Goal: Task Accomplishment & Management: Use online tool/utility

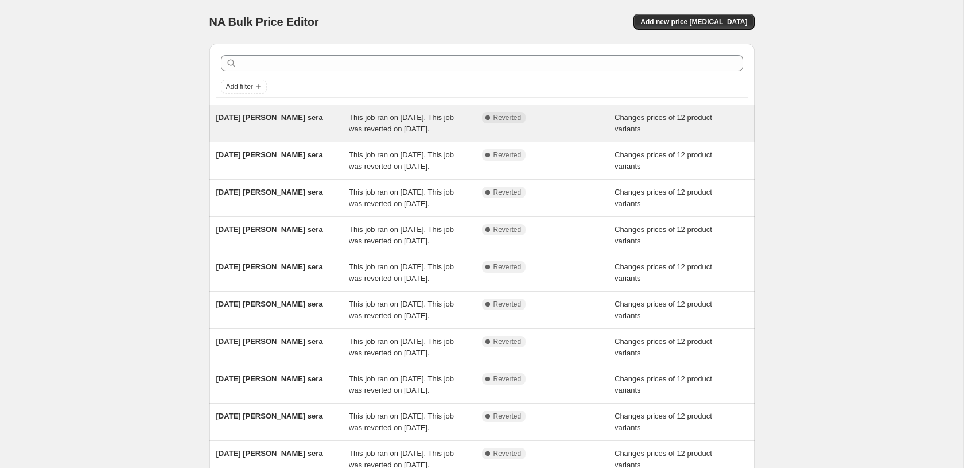
click at [344, 135] on div "[DATE] [PERSON_NAME] sera" at bounding box center [282, 123] width 133 height 23
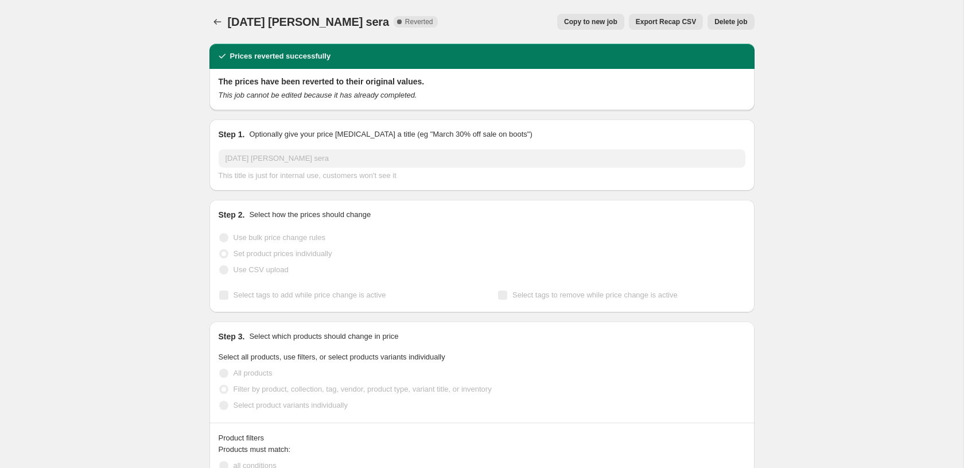
select select "collection"
click at [574, 23] on span "Copy to new job" at bounding box center [590, 21] width 53 height 9
select select "collection"
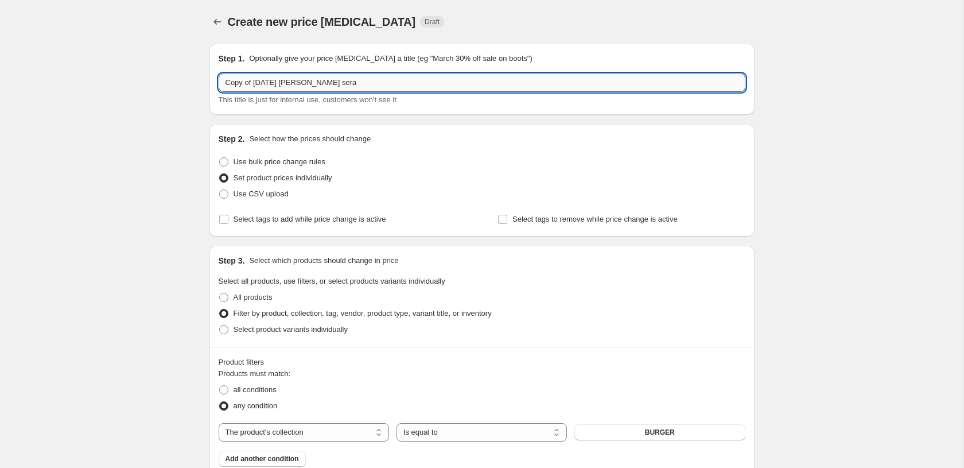
drag, startPoint x: 274, startPoint y: 83, endPoint x: 220, endPoint y: 85, distance: 54.0
click at [220, 85] on input "Copy of [DATE] [PERSON_NAME] sera" at bounding box center [482, 82] width 527 height 18
type input "[DATE] [PERSON_NAME] sera"
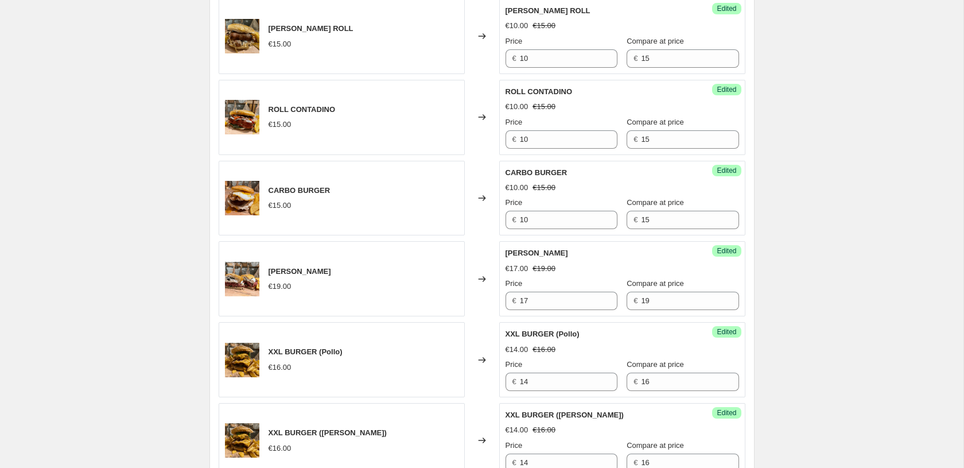
scroll to position [1224, 0]
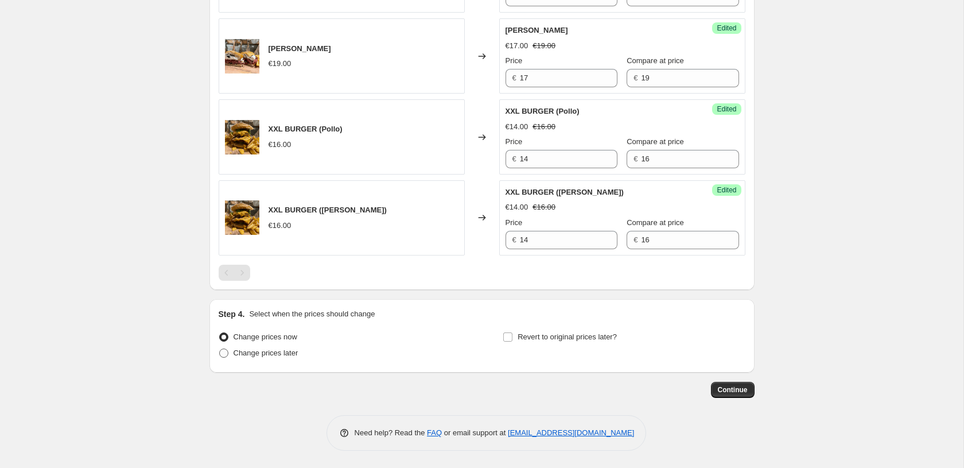
drag, startPoint x: 226, startPoint y: 352, endPoint x: 218, endPoint y: 348, distance: 8.5
click at [226, 353] on span at bounding box center [223, 352] width 9 height 9
click at [220, 349] on input "Change prices later" at bounding box center [219, 348] width 1 height 1
radio input "true"
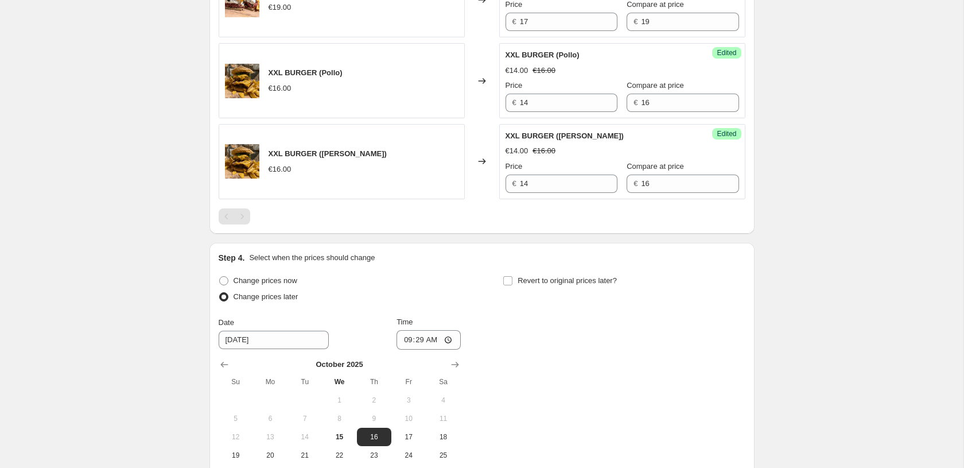
scroll to position [1421, 0]
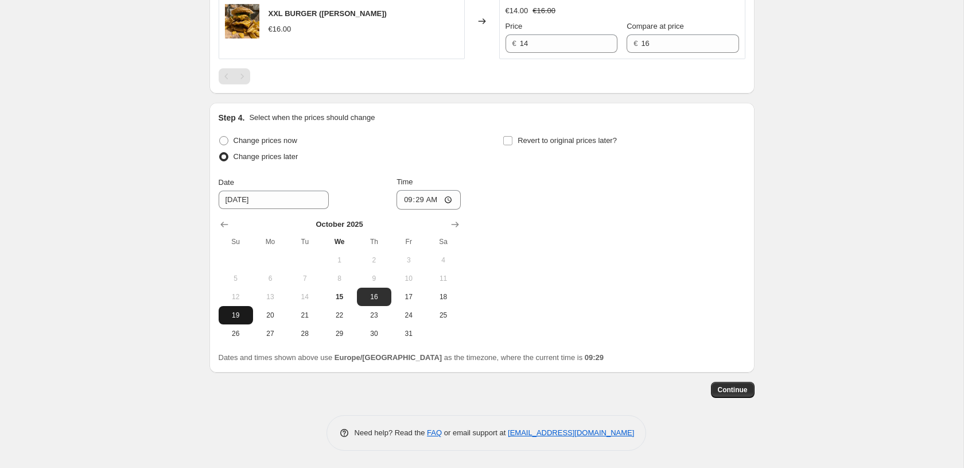
click at [238, 313] on span "19" at bounding box center [235, 315] width 25 height 9
type input "[DATE]"
click at [454, 200] on input "09:29" at bounding box center [429, 200] width 64 height 20
click at [444, 200] on input "09:29" at bounding box center [429, 200] width 64 height 20
type input "19:00"
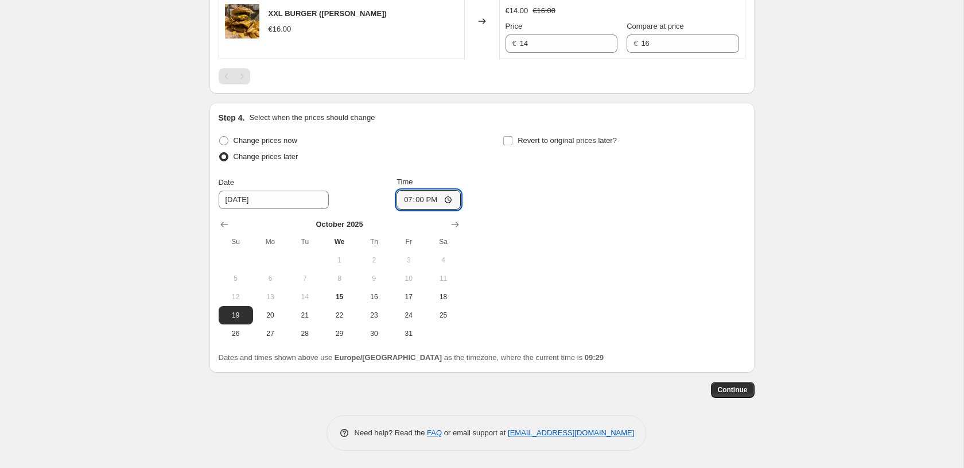
click at [581, 267] on div "Change prices now Change prices later Date [DATE] Time 19:00 [DATE] Su Mo Tu We…" at bounding box center [482, 238] width 527 height 210
click at [581, 137] on span "Revert to original prices later?" at bounding box center [567, 140] width 99 height 9
click at [513, 137] on input "Revert to original prices later?" at bounding box center [507, 140] width 9 height 9
checkbox input "true"
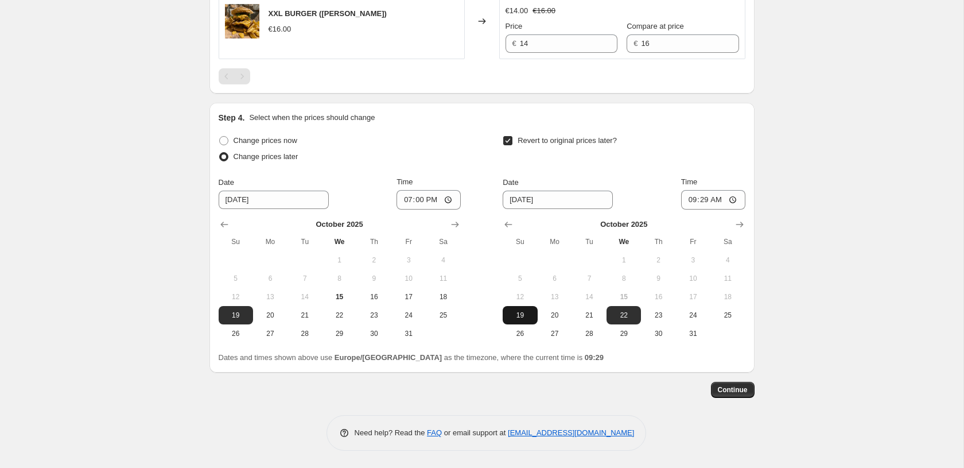
click at [530, 316] on span "19" at bounding box center [519, 315] width 25 height 9
type input "[DATE]"
click at [738, 194] on input "09:29" at bounding box center [713, 200] width 64 height 20
type input "22:29"
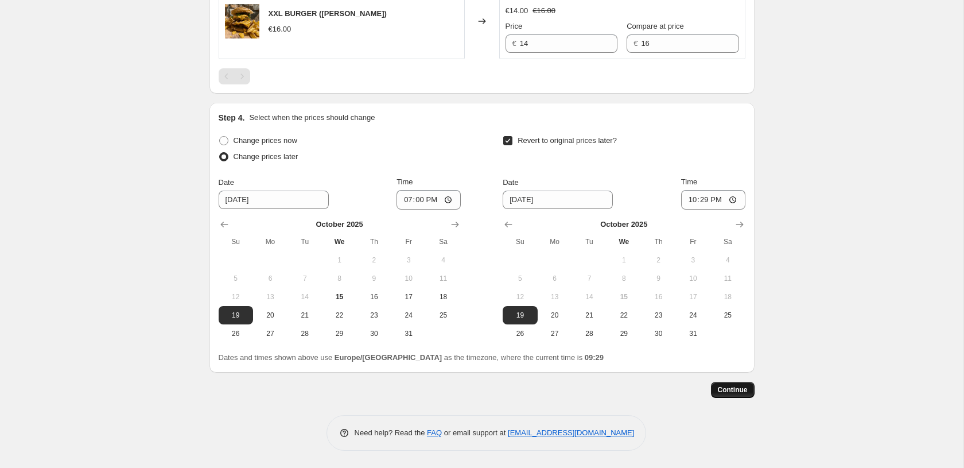
click at [741, 389] on span "Continue" at bounding box center [733, 389] width 30 height 9
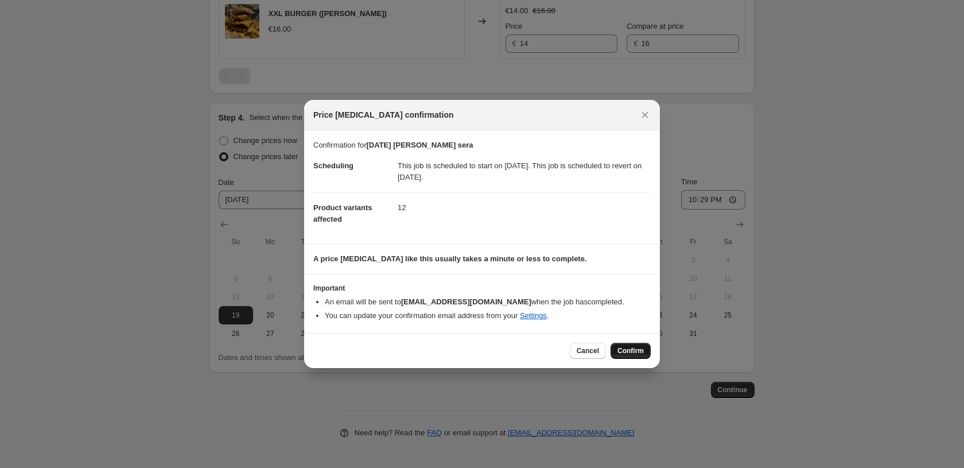
click at [619, 351] on span "Confirm" at bounding box center [631, 350] width 26 height 9
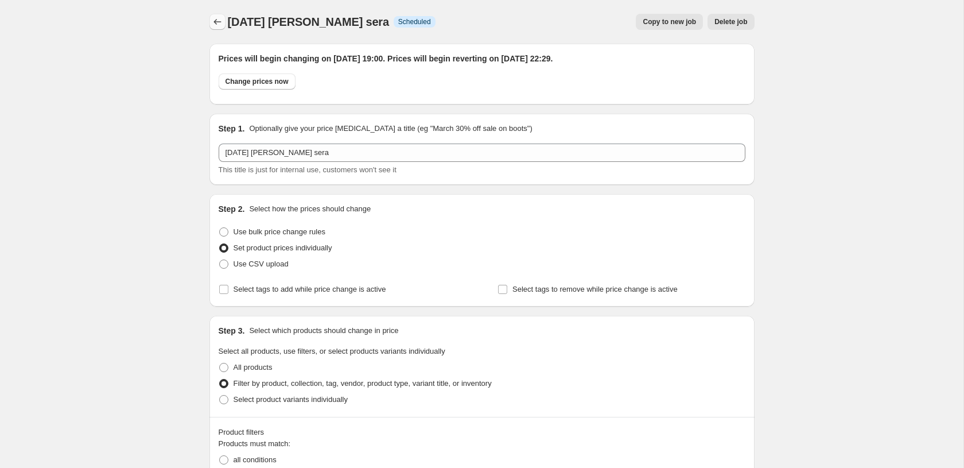
click at [218, 20] on icon "Price change jobs" at bounding box center [217, 21] width 11 height 11
